Goal: Entertainment & Leisure: Consume media (video, audio)

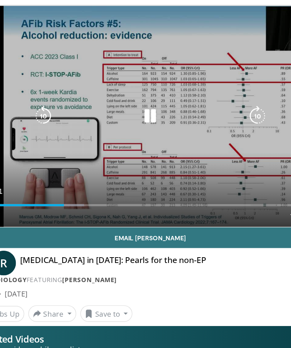
click at [139, 91] on icon "Video Player" at bounding box center [146, 98] width 14 height 14
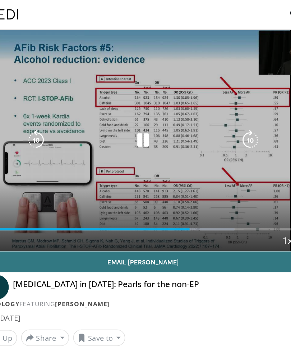
click at [139, 98] on icon "Video Player" at bounding box center [146, 98] width 14 height 14
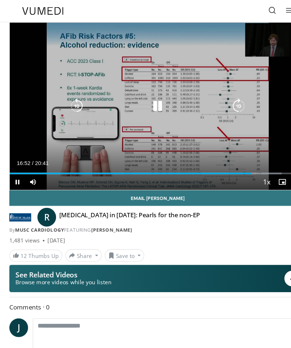
click at [172, 62] on div "10 seconds Tap to unmute" at bounding box center [145, 98] width 273 height 154
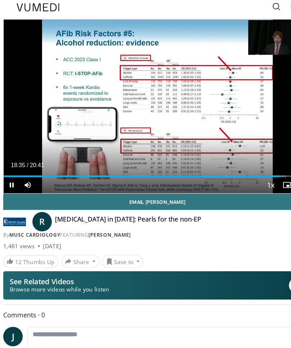
click at [166, 66] on div "10 seconds Tap to unmute" at bounding box center [145, 98] width 273 height 154
